Goal: Information Seeking & Learning: Learn about a topic

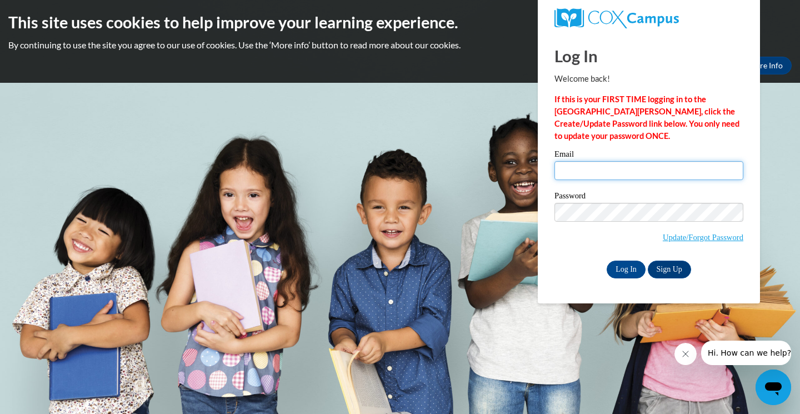
type input "[EMAIL_ADDRESS][DOMAIN_NAME]"
click at [636, 267] on input "Log In" at bounding box center [626, 270] width 39 height 18
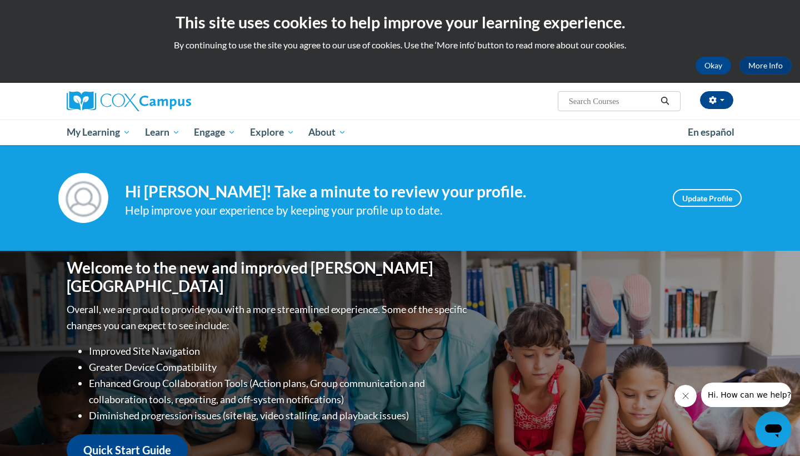
click at [584, 103] on input "Search..." at bounding box center [612, 100] width 89 height 13
type input "oral language"
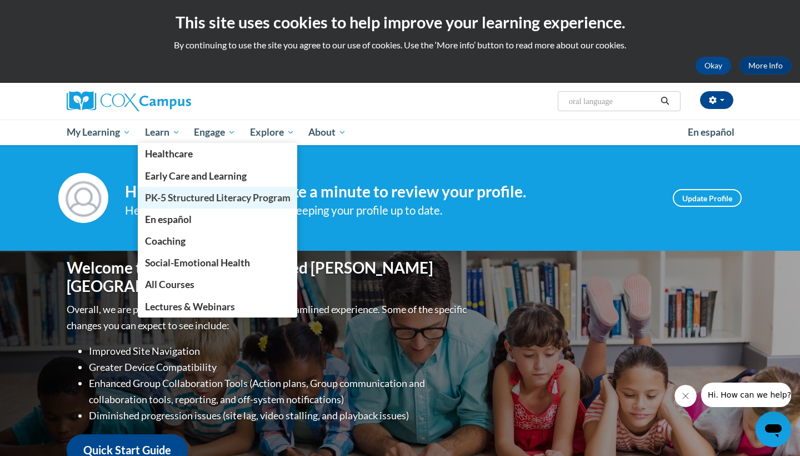
click at [175, 198] on span "PK-5 Structured Literacy Program" at bounding box center [218, 198] width 146 height 12
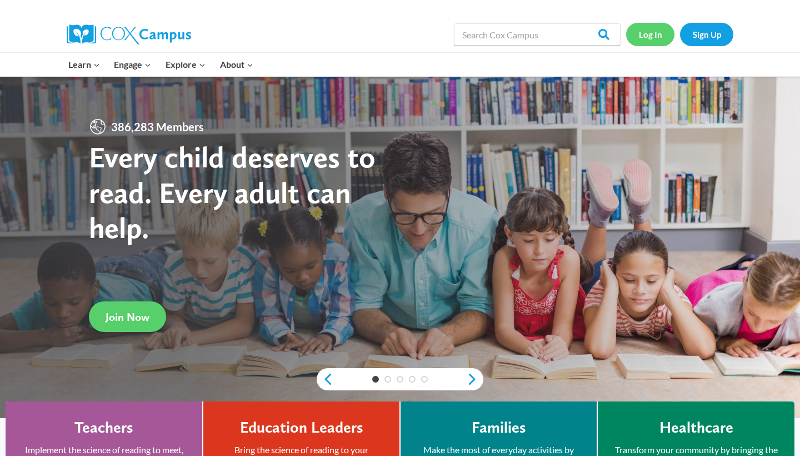
click at [667, 37] on link "Log In" at bounding box center [650, 34] width 48 height 23
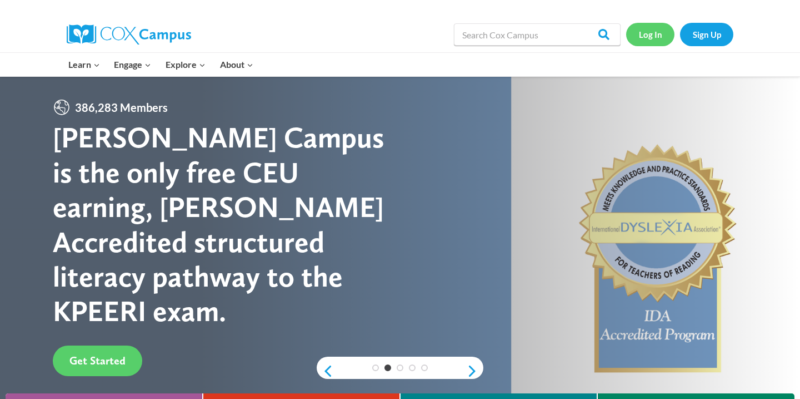
click at [655, 38] on link "Log In" at bounding box center [650, 34] width 48 height 23
